Goal: Information Seeking & Learning: Find specific fact

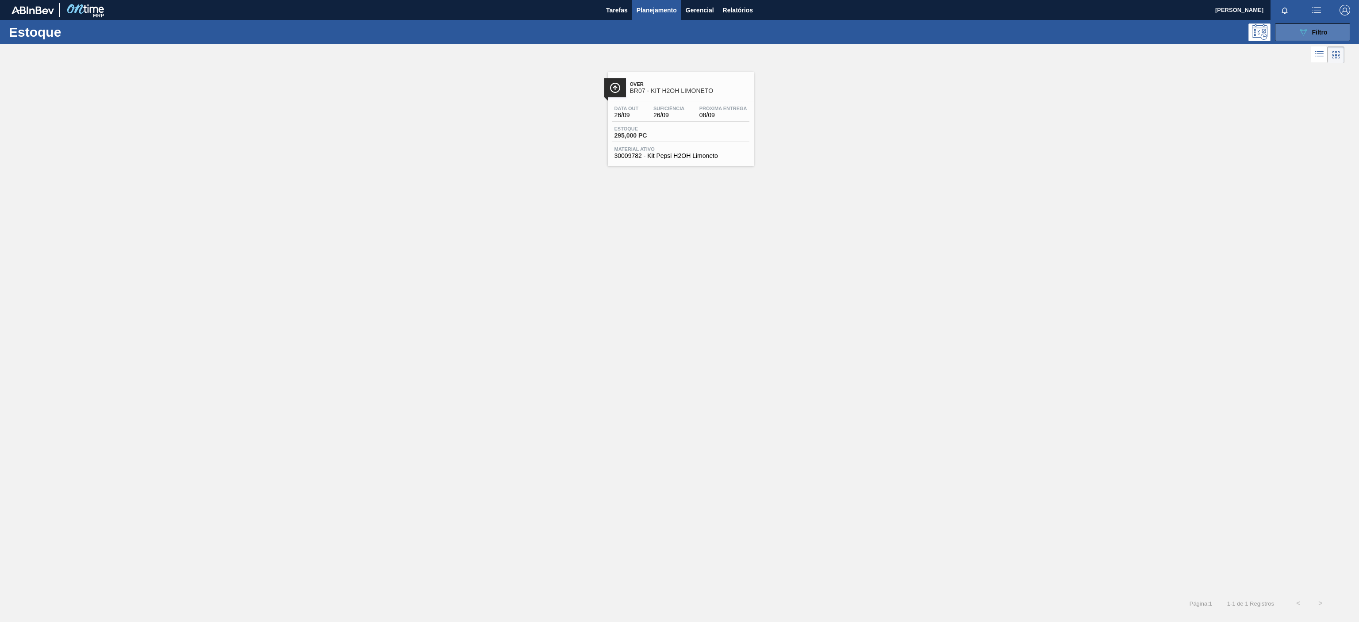
click at [1310, 27] on div "089F7B8B-B2A5-4AFE-B5C0-19BA573D28AC Filtro" at bounding box center [1313, 32] width 30 height 11
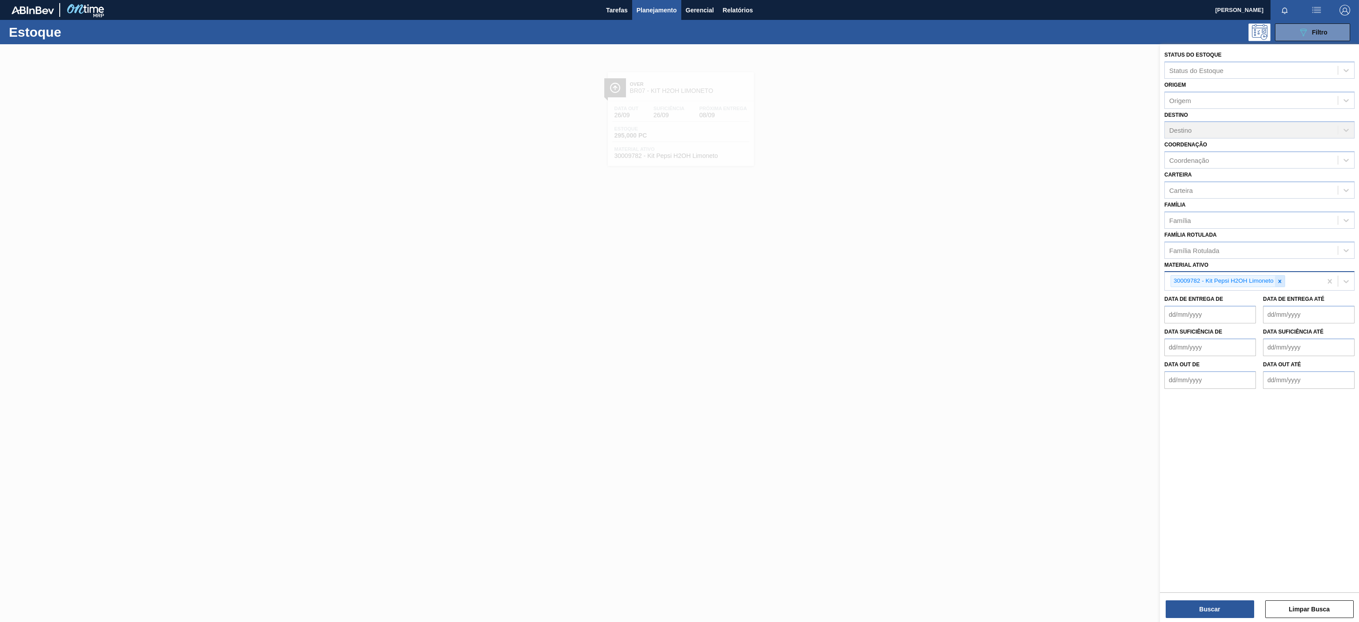
click at [1282, 286] on div at bounding box center [1280, 281] width 10 height 11
paste ativo "30002293"
type ativo "30002293"
click at [1214, 301] on div "30002293 - FOLHA SEP. PAPEL CARTAO 1200x1000M 350g" at bounding box center [1260, 302] width 190 height 16
click at [1213, 602] on button "Buscar" at bounding box center [1210, 609] width 88 height 18
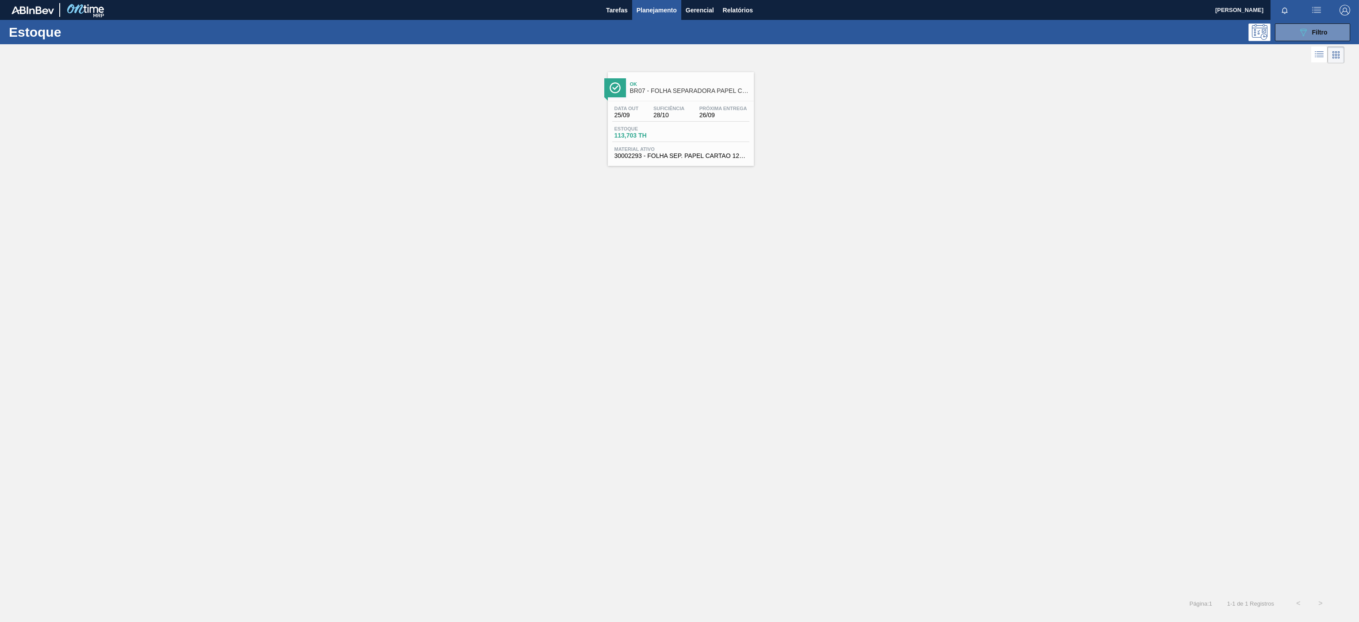
click at [1304, 42] on div "Estoque 089F7B8B-B2A5-4AFE-B5C0-19BA573D28AC Filtro" at bounding box center [679, 32] width 1359 height 24
click at [1303, 36] on icon "089F7B8B-B2A5-4AFE-B5C0-19BA573D28AC" at bounding box center [1303, 32] width 11 height 11
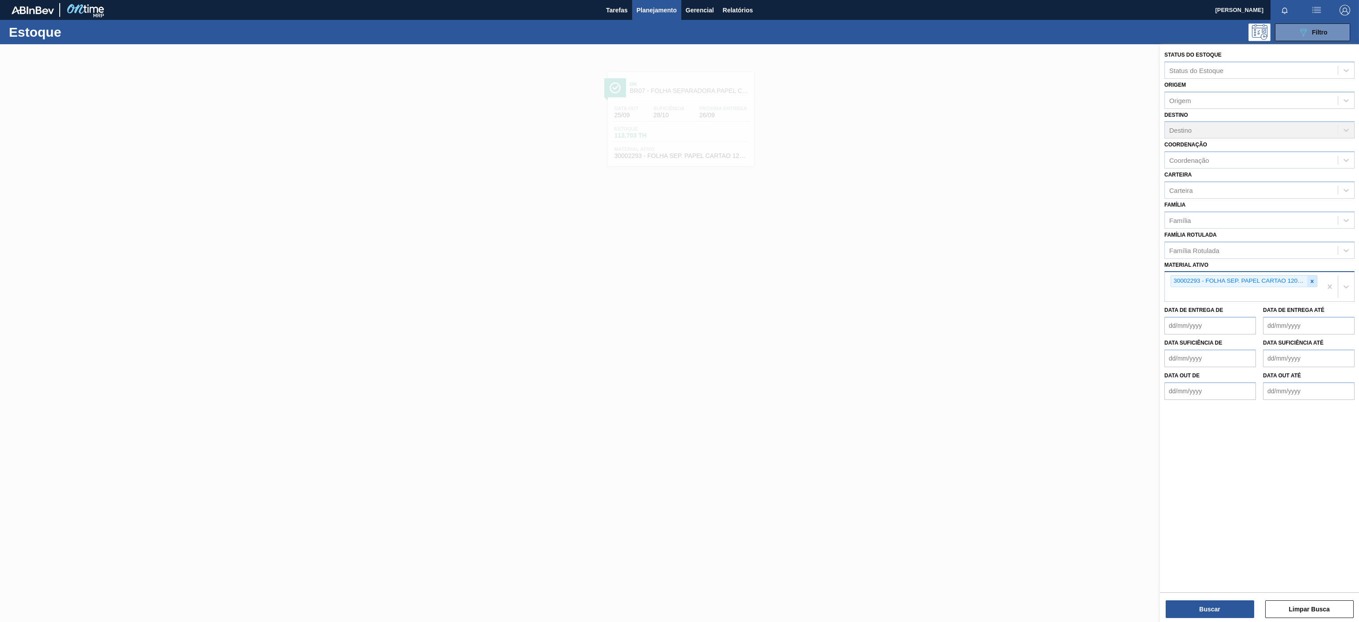
click at [1311, 286] on div at bounding box center [1312, 281] width 10 height 11
paste ativo "30003623"
type ativo "30003623"
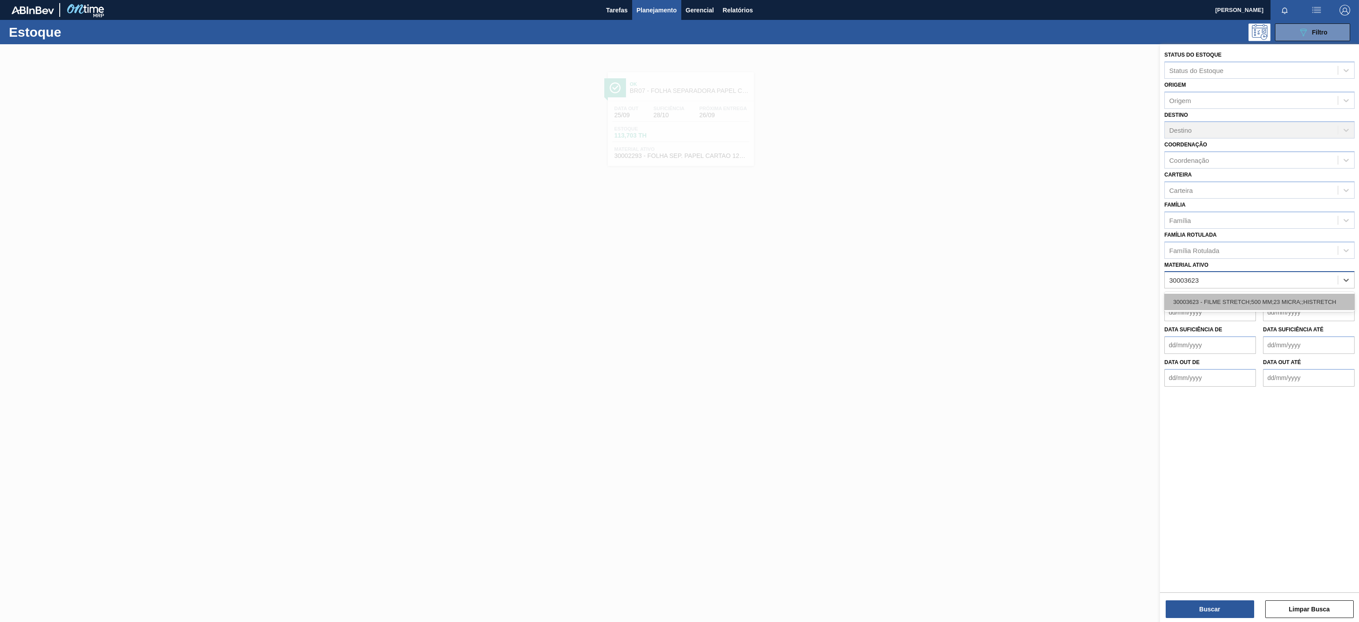
click at [1239, 305] on div "30003623 - FILME STRETCH;500 MM;23 MICRA;;HISTRETCH" at bounding box center [1260, 302] width 190 height 16
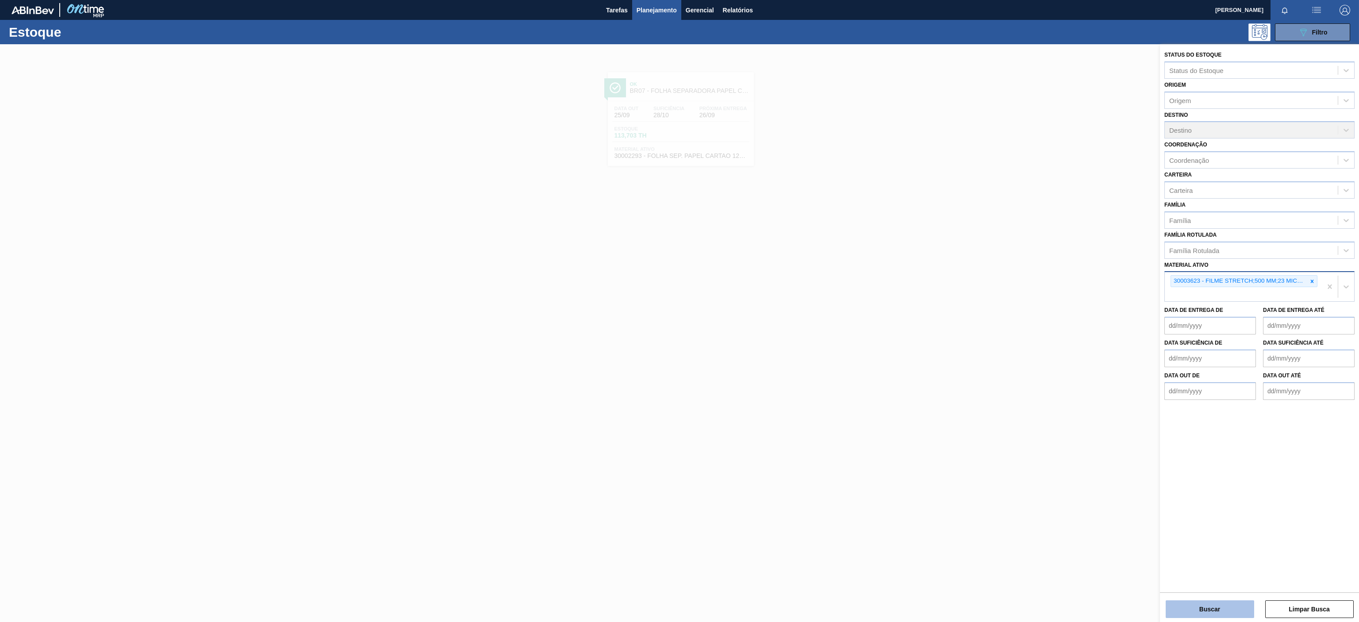
click at [1208, 611] on button "Buscar" at bounding box center [1210, 609] width 88 height 18
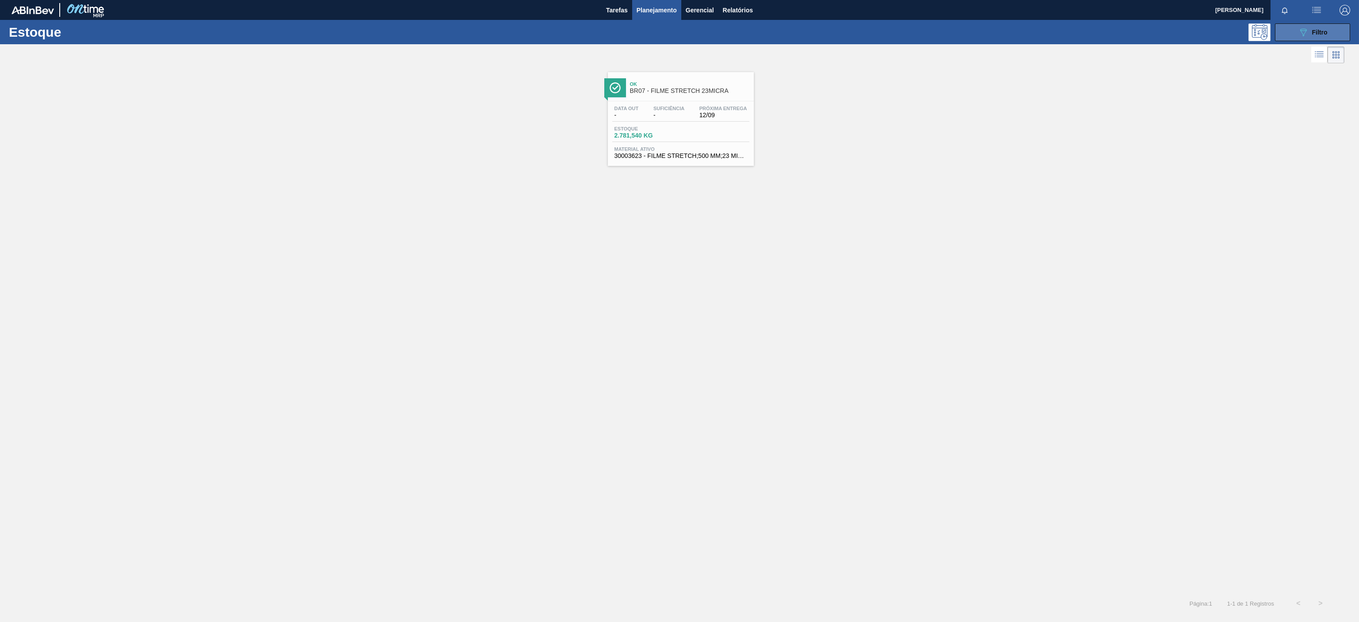
click at [1331, 30] on button "089F7B8B-B2A5-4AFE-B5C0-19BA573D28AC Filtro" at bounding box center [1312, 32] width 75 height 18
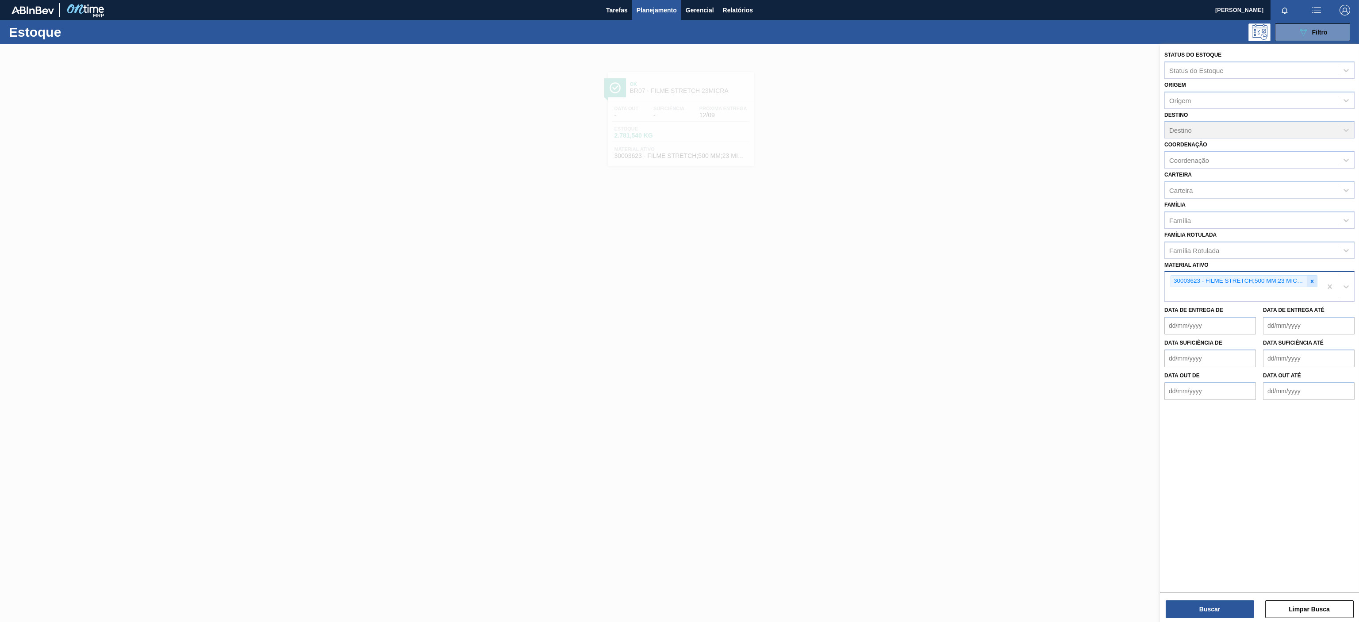
click at [1314, 281] on icon at bounding box center [1312, 281] width 6 height 6
paste ativo "30003696"
type ativo "30003696"
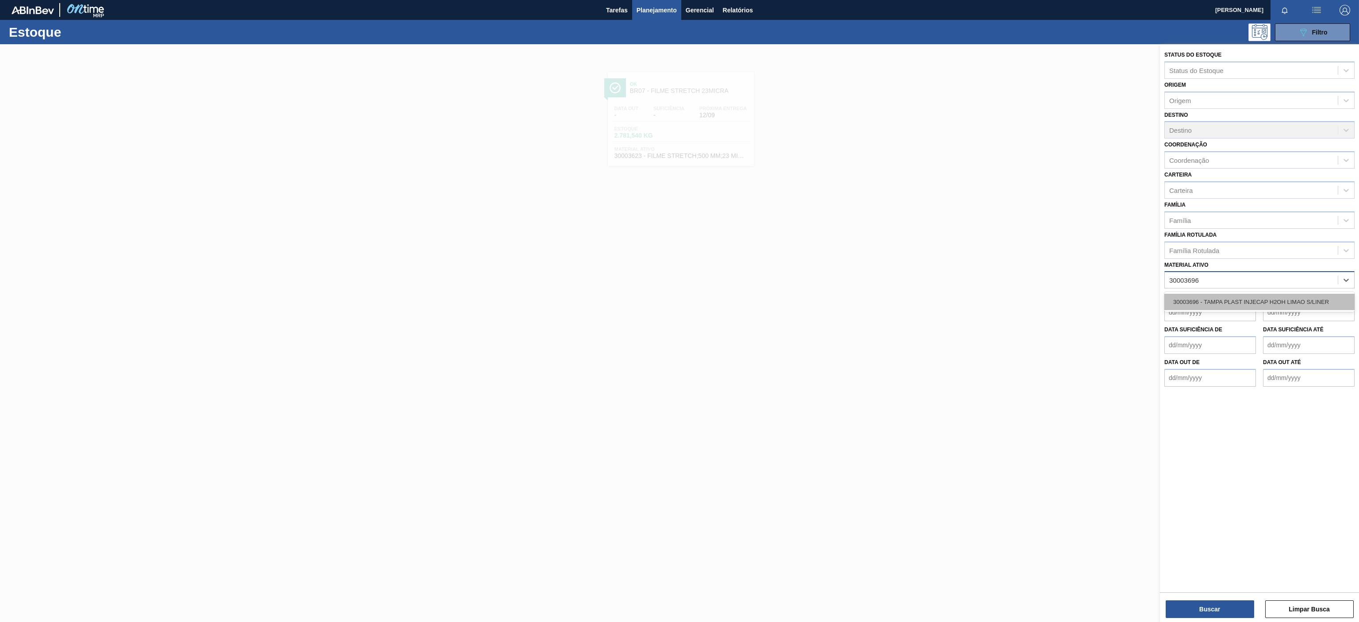
click at [1290, 306] on div "30003696 - TAMPA PLAST INJECAP H2OH LIMAO S/LINER" at bounding box center [1260, 302] width 190 height 16
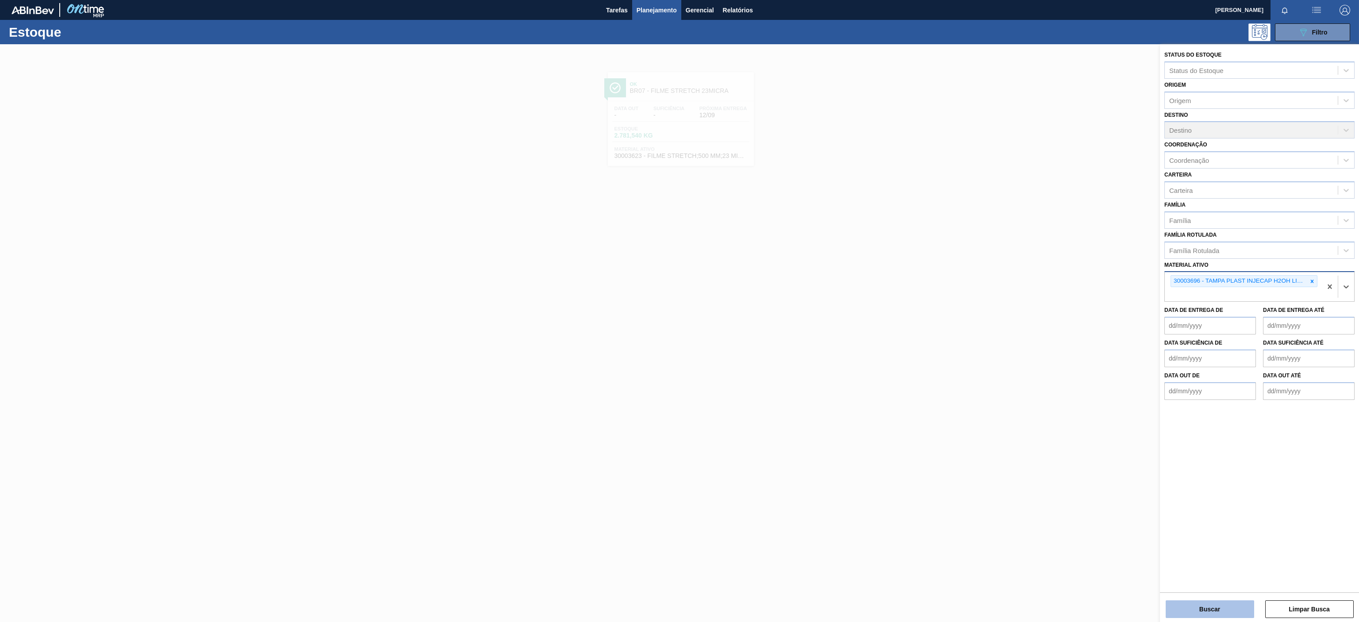
click at [1237, 603] on button "Buscar" at bounding box center [1210, 609] width 88 height 18
